Goal: Check status

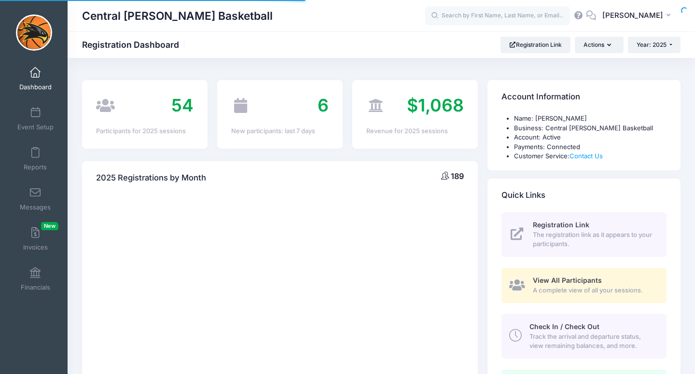
select select
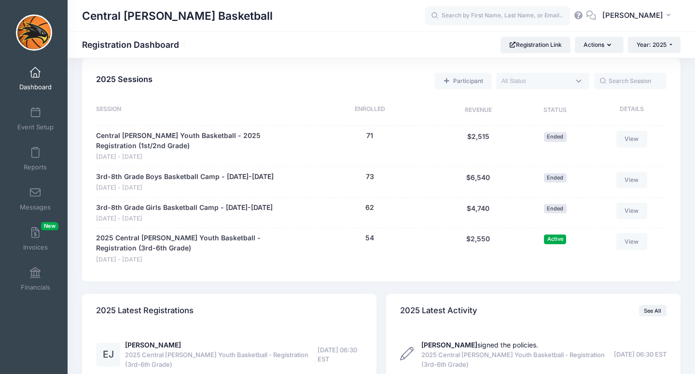
scroll to position [439, 0]
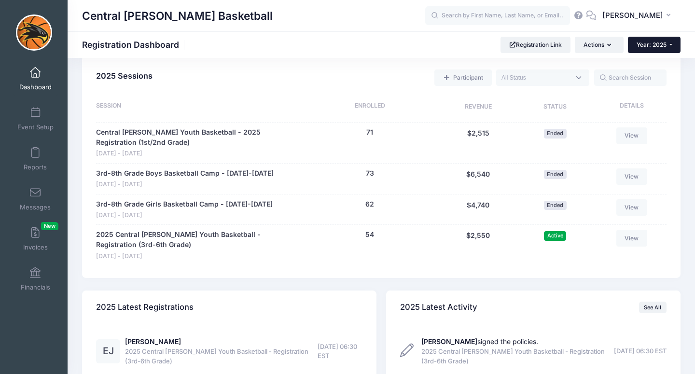
click at [660, 41] on span "Year: 2025" at bounding box center [651, 44] width 30 height 7
click at [656, 73] on link "Year: 2024" at bounding box center [659, 75] width 63 height 13
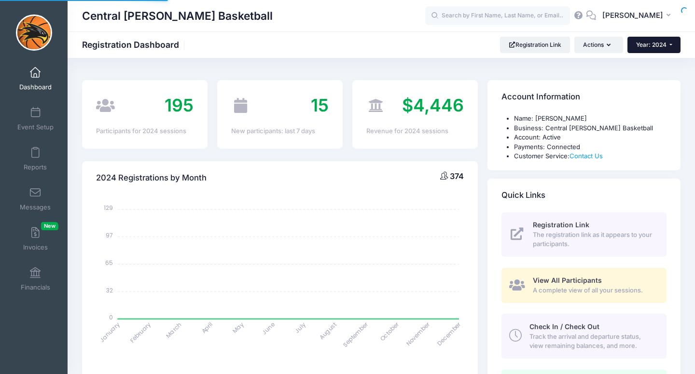
select select
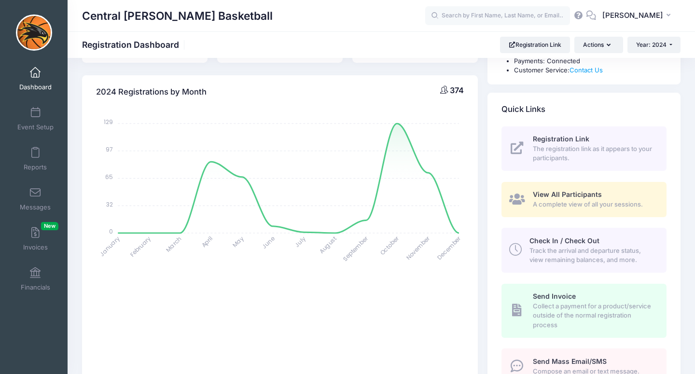
scroll to position [73, 0]
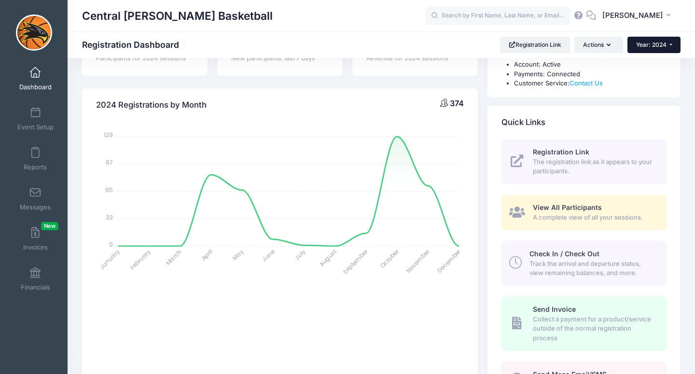
click at [656, 40] on button "Year: 2024" at bounding box center [653, 45] width 53 height 16
click at [656, 63] on link "Year: 2025" at bounding box center [658, 63] width 63 height 13
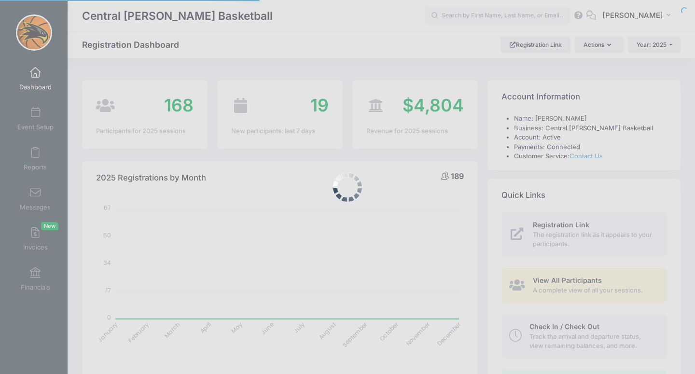
select select
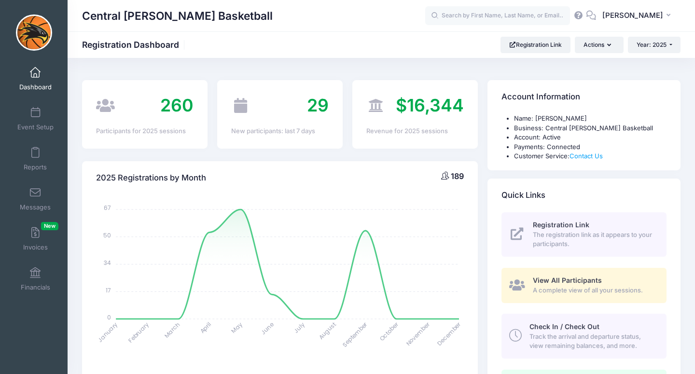
click at [413, 147] on div "$16,344 Revenue for 2025 sessions" at bounding box center [414, 114] width 125 height 68
click at [35, 74] on span at bounding box center [35, 73] width 0 height 11
